Goal: Navigation & Orientation: Go to known website

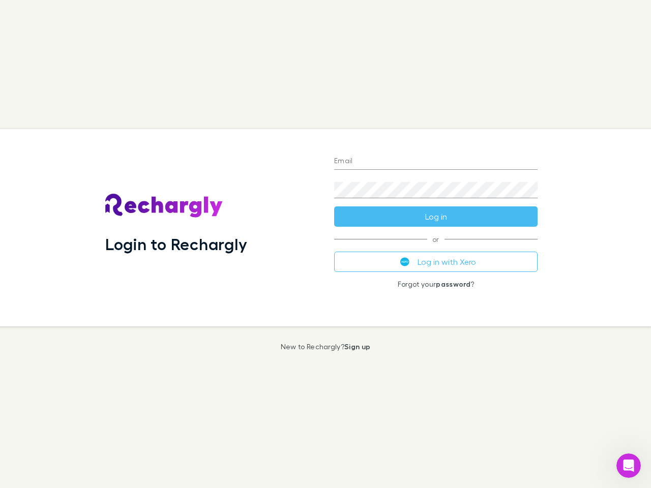
click at [325, 244] on div "Login to Rechargly" at bounding box center [211, 227] width 229 height 197
click at [436, 162] on input "Email" at bounding box center [435, 162] width 203 height 16
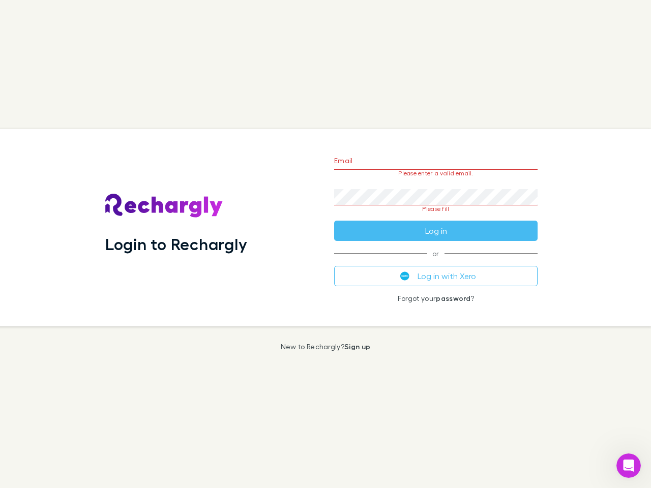
click at [436, 217] on form "Email Please enter a valid email. Password Please fill Log in" at bounding box center [435, 193] width 203 height 96
click at [436, 262] on div "Email Please enter a valid email. Password Please fill Log in or Log in with Xe…" at bounding box center [436, 227] width 220 height 197
click at [628, 466] on icon "Open Intercom Messenger" at bounding box center [628, 466] width 17 height 17
